Goal: Information Seeking & Learning: Find specific fact

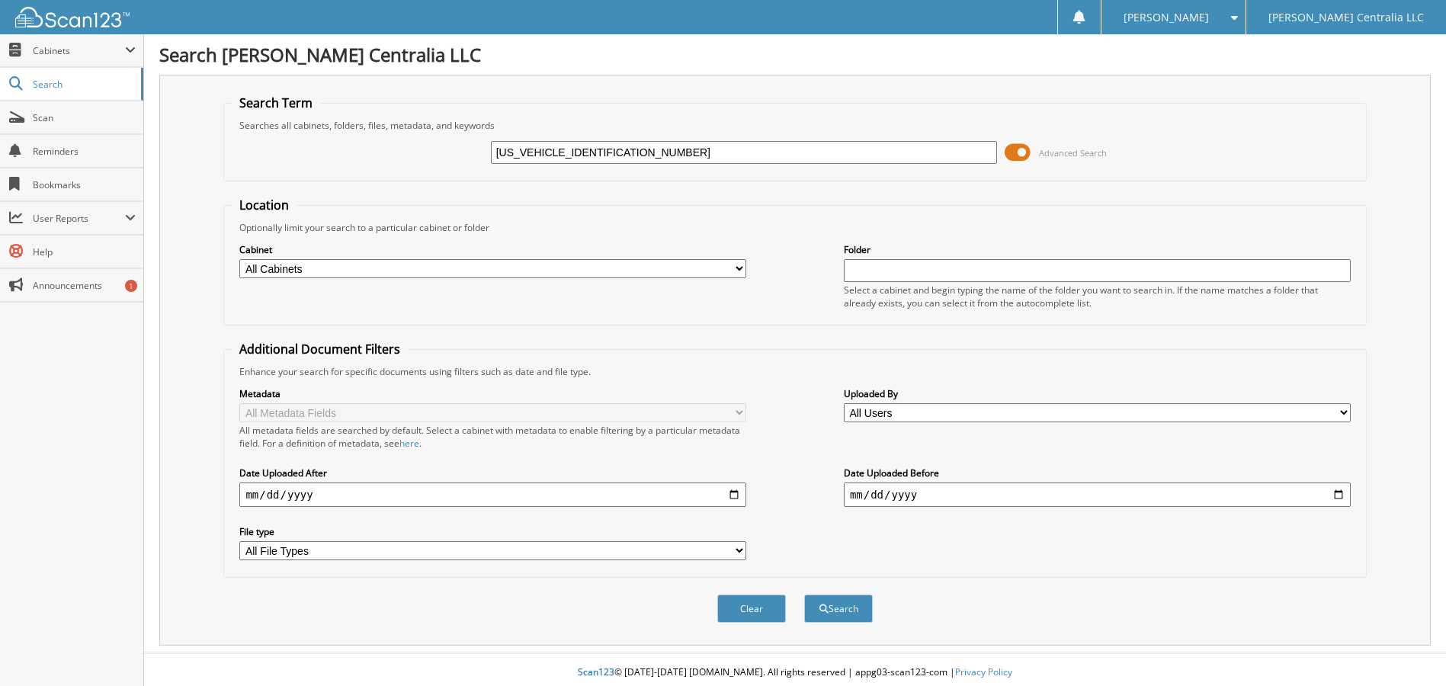
type input "[US_VEHICLE_IDENTIFICATION_NUMBER]"
click at [804, 595] on button "Search" at bounding box center [838, 609] width 69 height 28
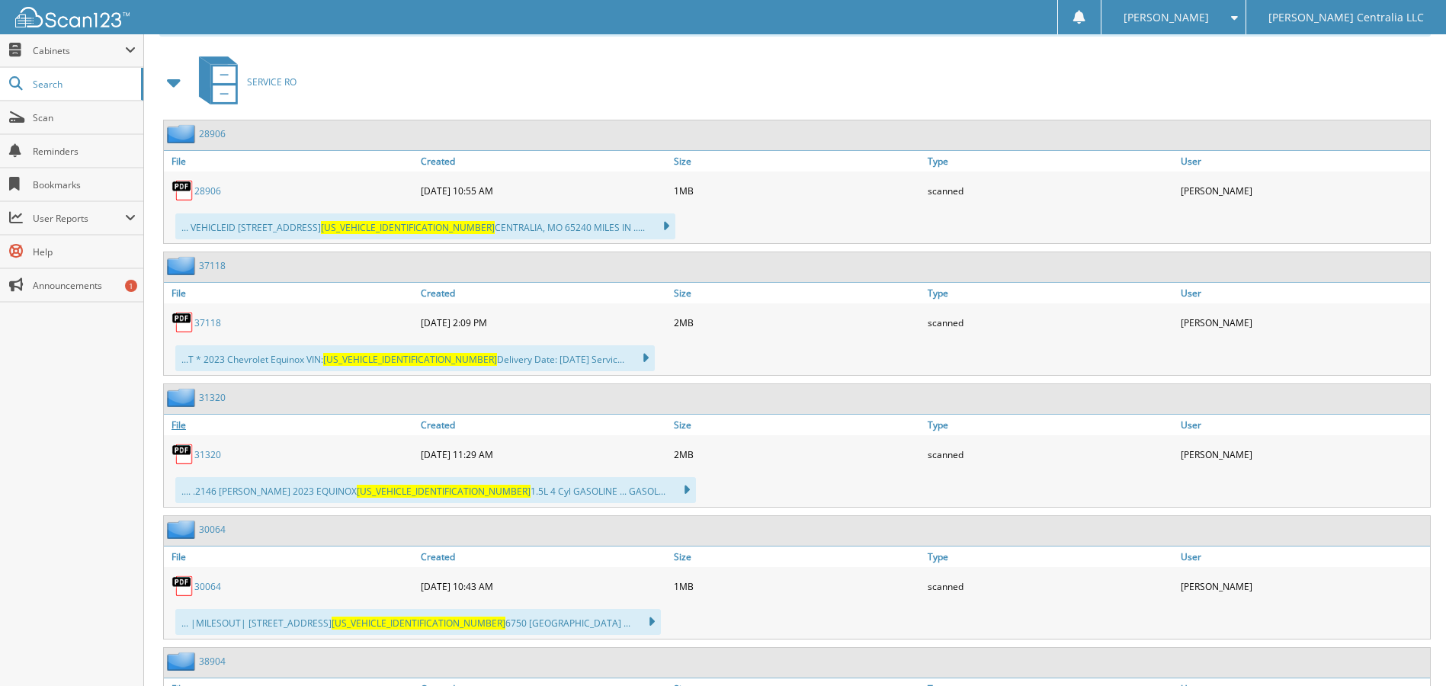
scroll to position [152, 0]
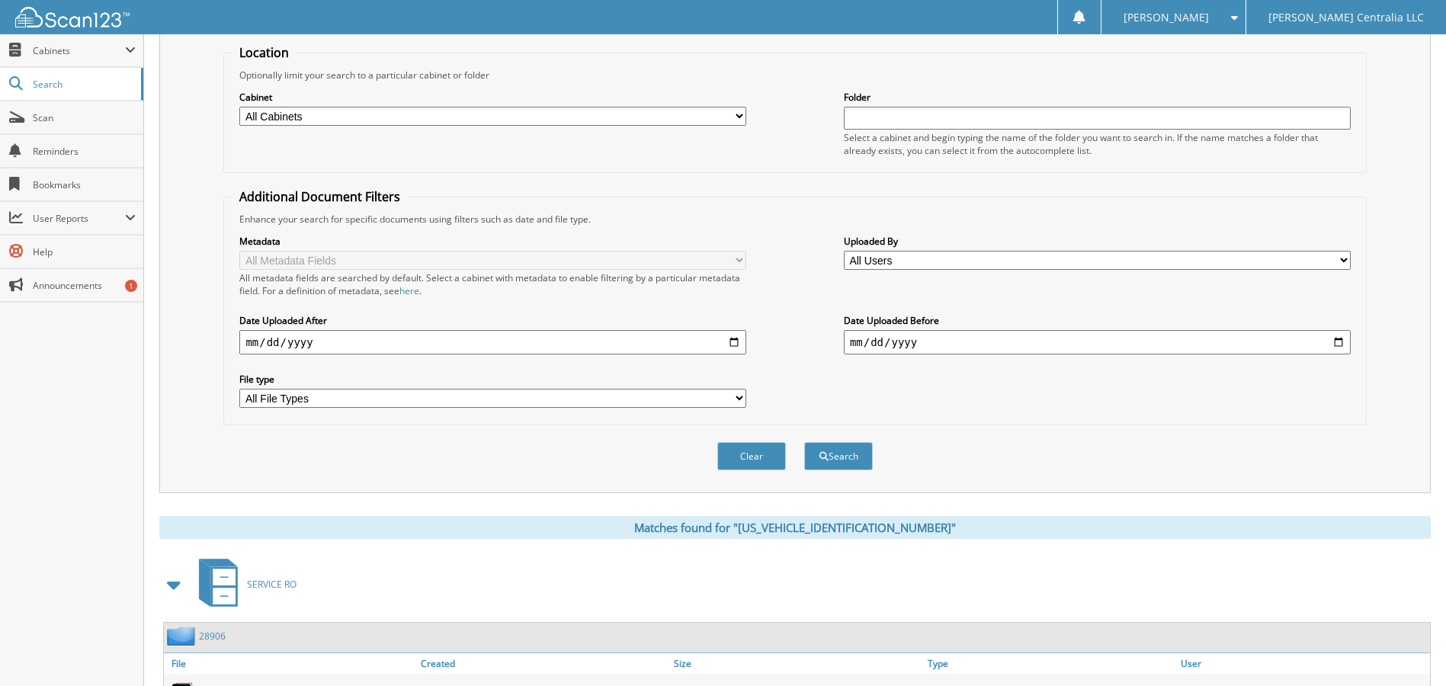
click at [172, 586] on span at bounding box center [174, 584] width 21 height 27
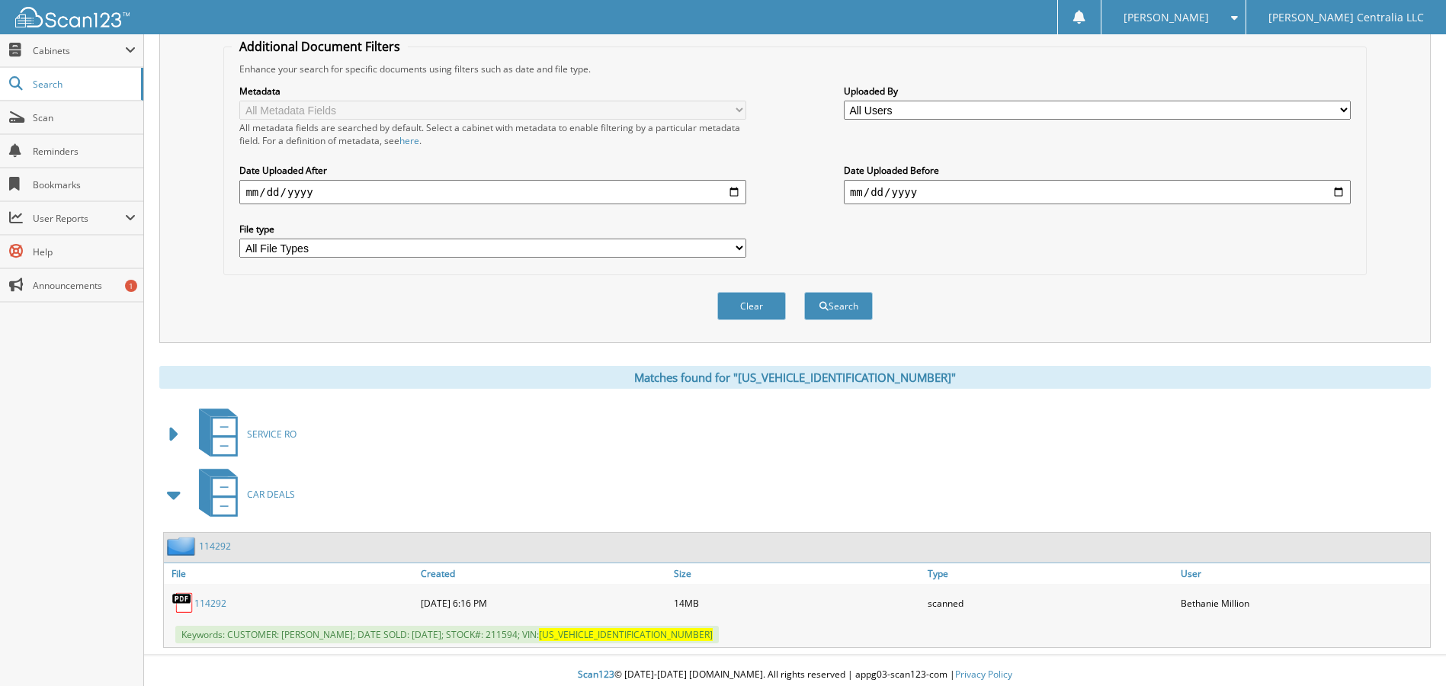
scroll to position [311, 0]
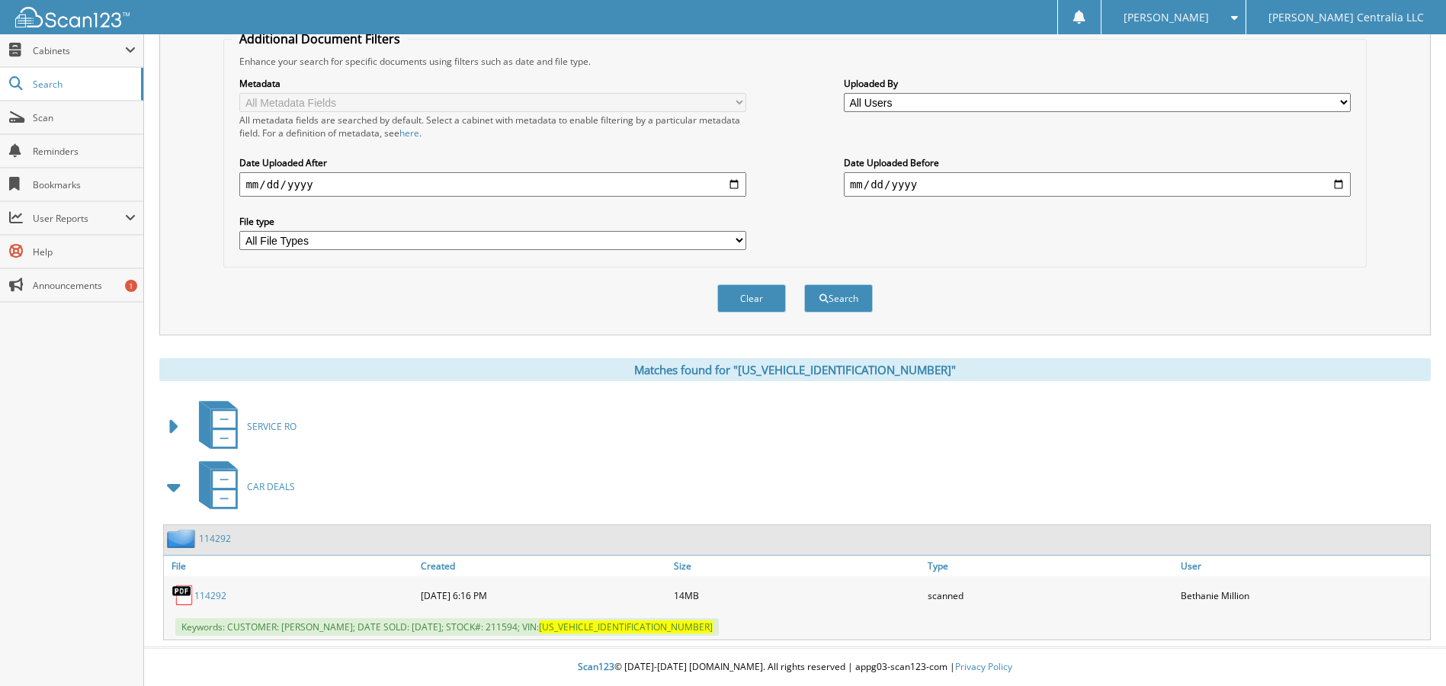
click at [207, 593] on link "114292" at bounding box center [210, 595] width 32 height 13
